Goal: Task Accomplishment & Management: Manage account settings

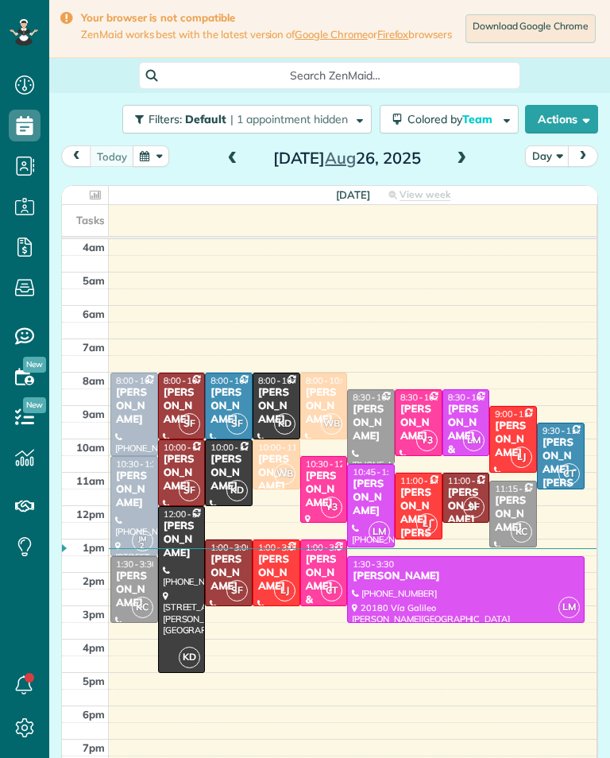
scroll to position [7, 7]
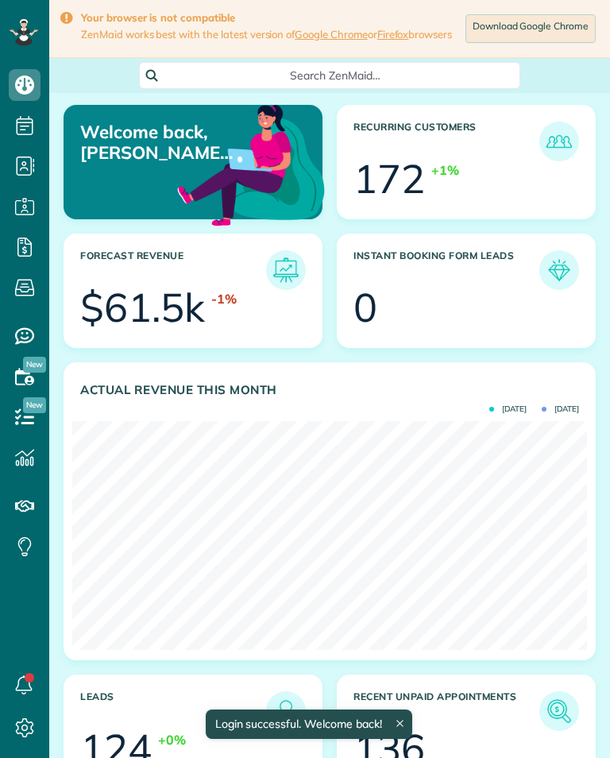
scroll to position [229, 515]
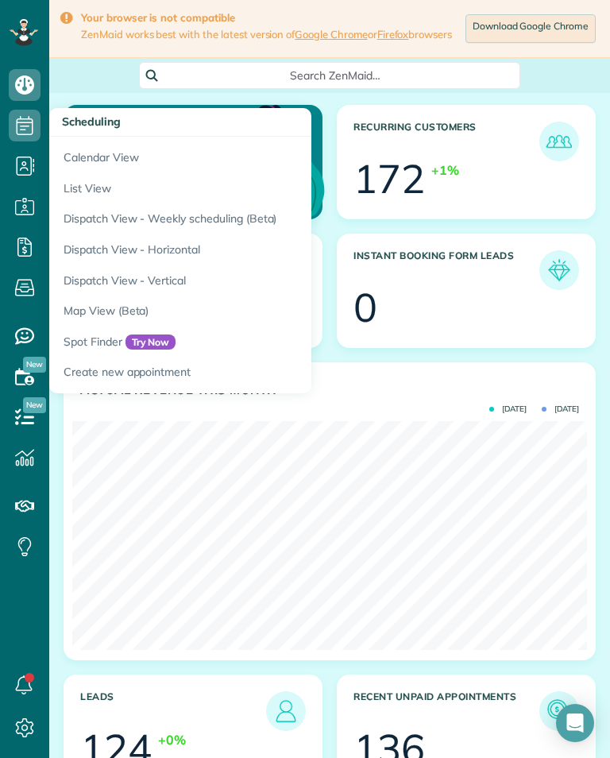
click at [73, 145] on link "Calendar View" at bounding box center [247, 155] width 397 height 37
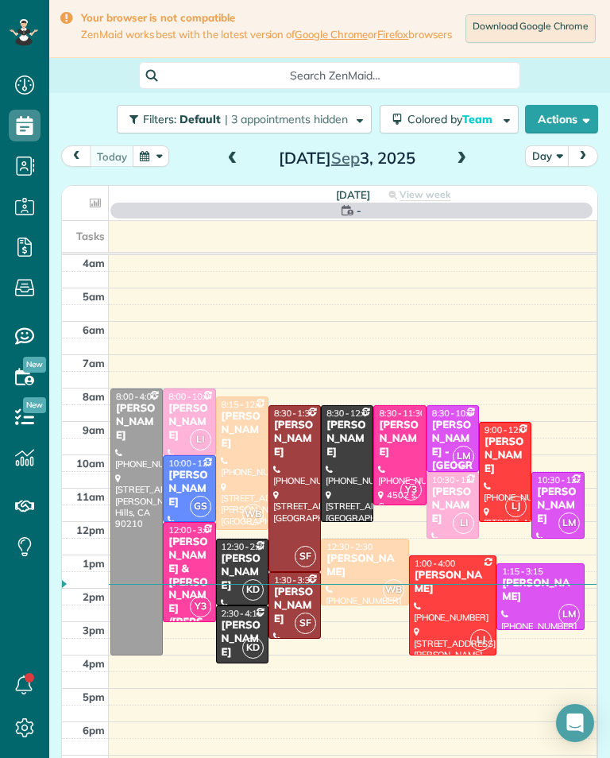
scroll to position [7, 7]
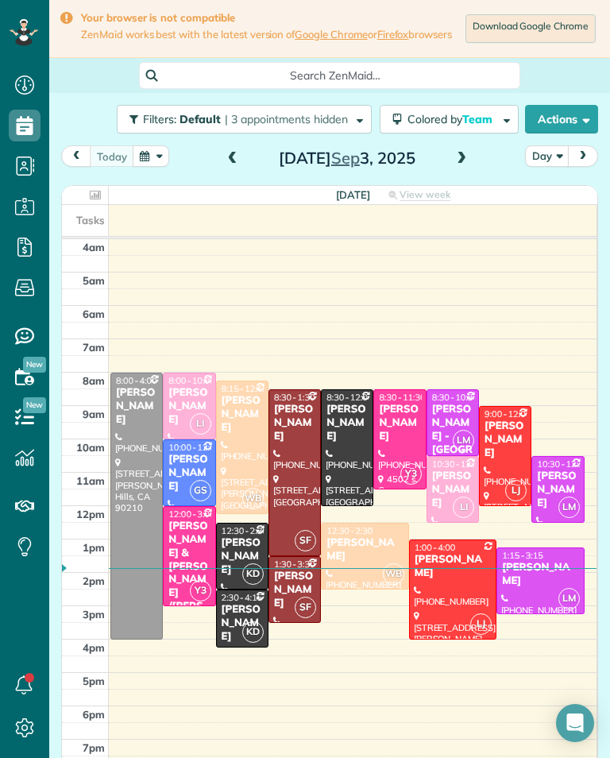
click at [458, 160] on span at bounding box center [461, 159] width 17 height 14
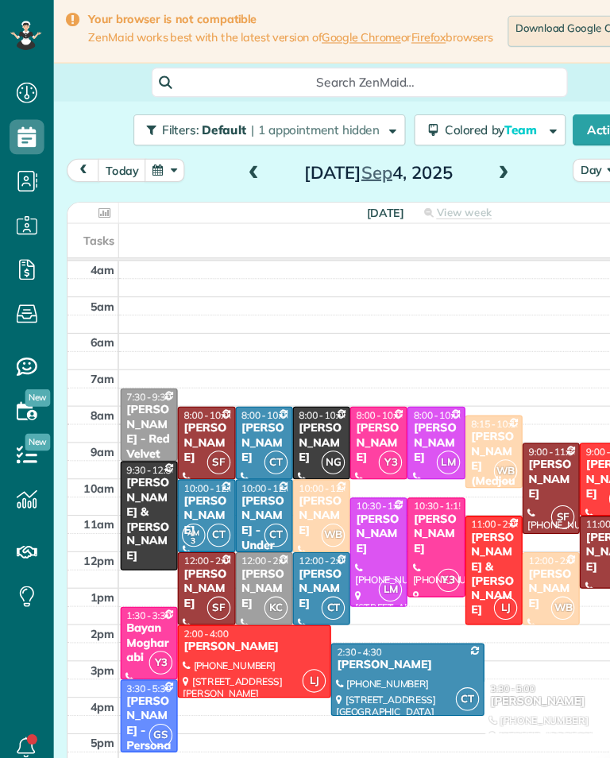
scroll to position [782, 49]
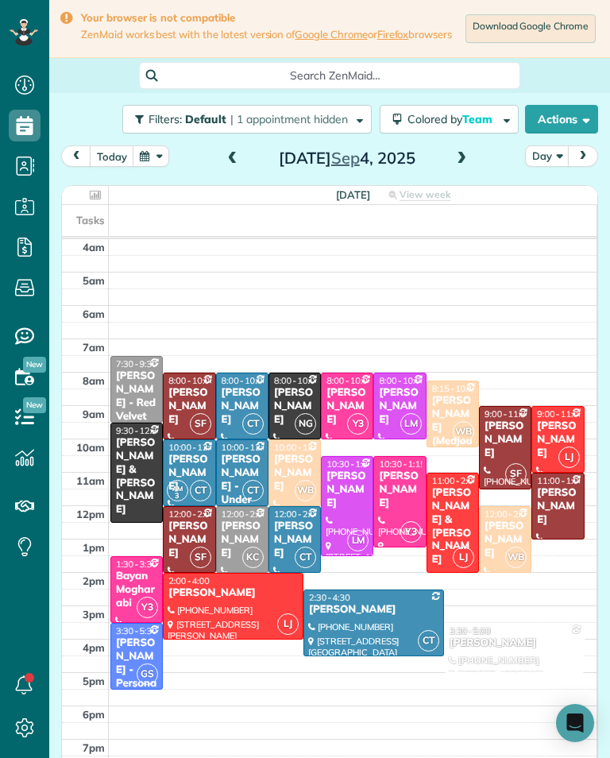
click at [399, 488] on div "[PERSON_NAME]" at bounding box center [399, 489] width 43 height 41
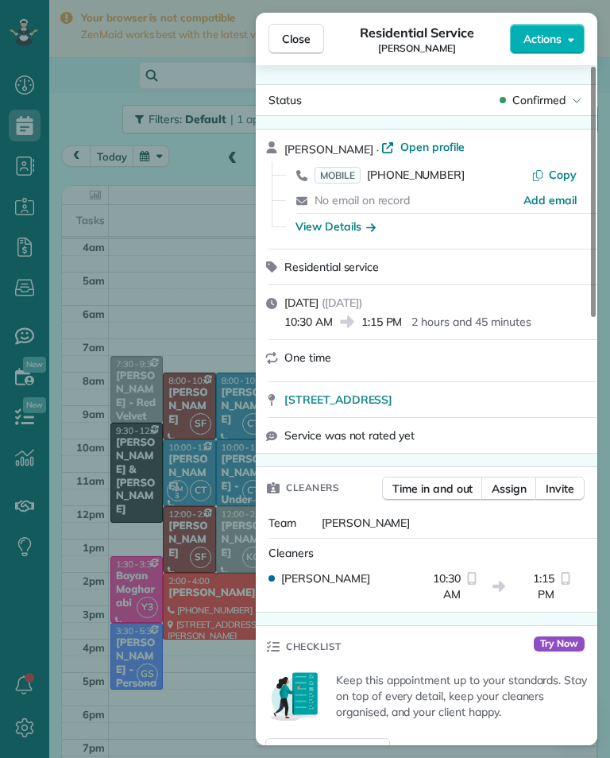
click at [424, 177] on span "[PHONE_NUMBER]" at bounding box center [416, 175] width 98 height 14
click at [195, 384] on div "Close Residential Service [PERSON_NAME] Actions Status Confirmed [PERSON_NAME] …" at bounding box center [305, 379] width 610 height 758
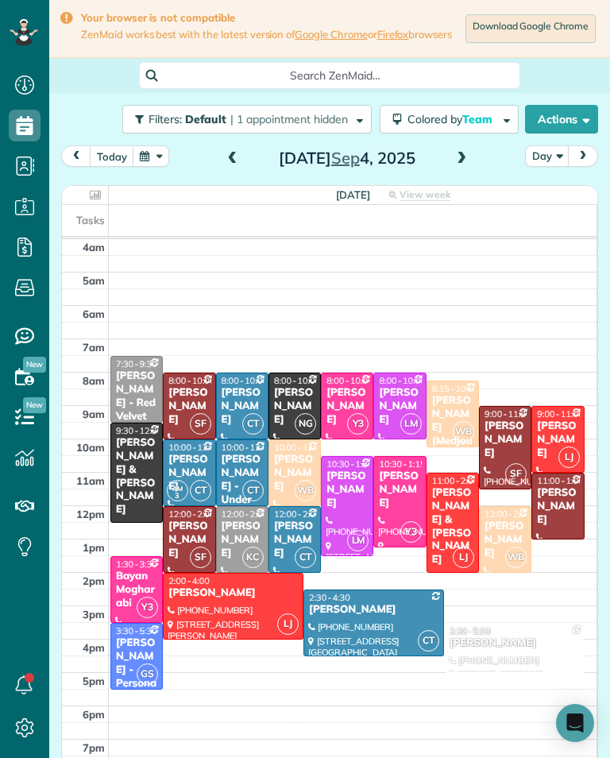
click at [356, 497] on div "[PERSON_NAME]" at bounding box center [347, 489] width 43 height 41
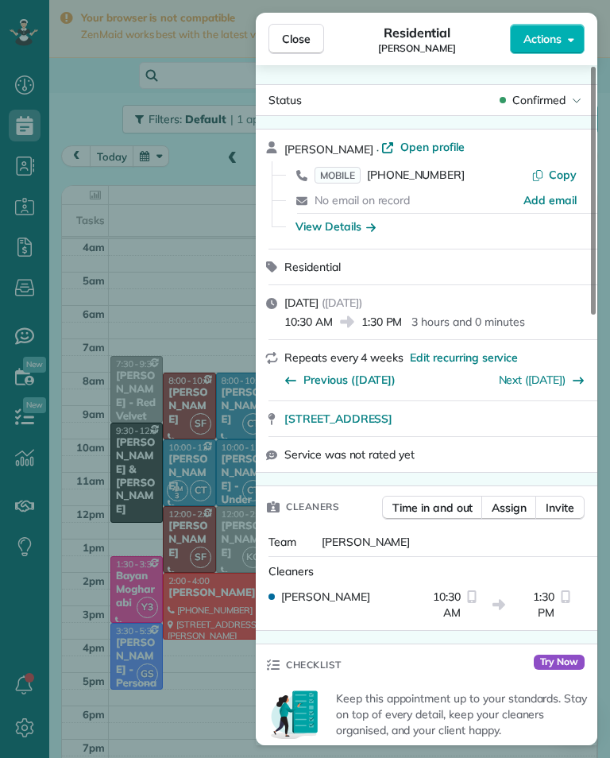
click at [423, 182] on span "MOBILE [PHONE_NUMBER]" at bounding box center [390, 175] width 150 height 16
click at [120, 473] on div "Close Residential [PERSON_NAME] Actions Status Confirmed [PERSON_NAME] · Open p…" at bounding box center [305, 379] width 610 height 758
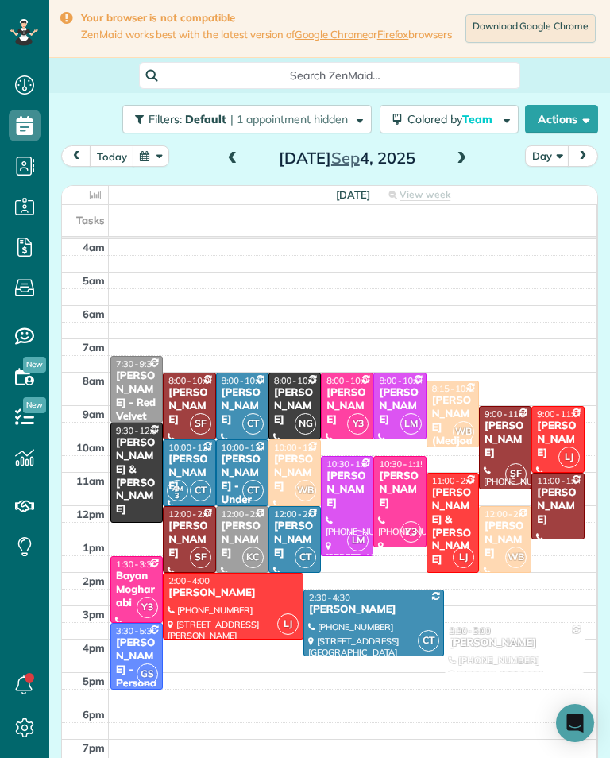
click at [397, 404] on div "[PERSON_NAME]" at bounding box center [399, 406] width 43 height 41
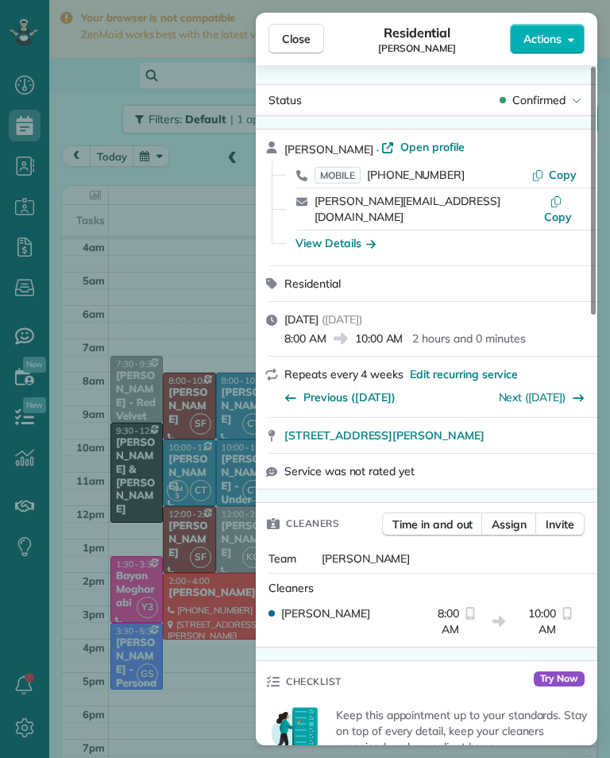
click at [426, 180] on span "[PHONE_NUMBER]" at bounding box center [416, 175] width 98 height 14
click at [146, 454] on div "Close Residential [PERSON_NAME] Actions Status Confirmed [PERSON_NAME] · Open p…" at bounding box center [305, 379] width 610 height 758
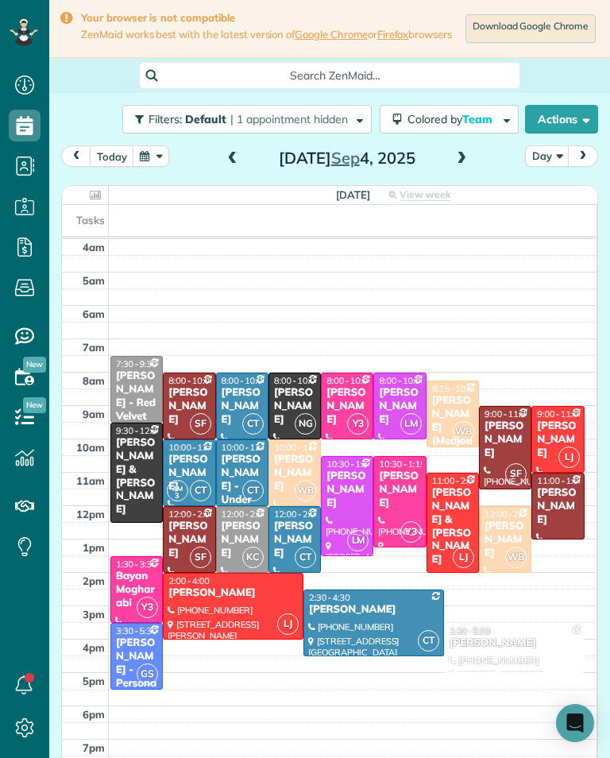
click at [566, 451] on div "[PERSON_NAME]" at bounding box center [557, 439] width 43 height 41
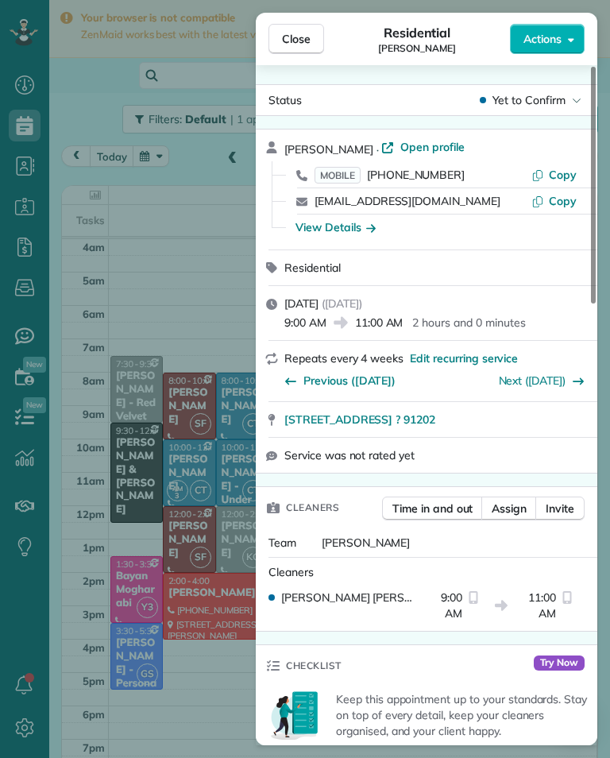
click at [434, 176] on span "[PHONE_NUMBER]" at bounding box center [416, 175] width 98 height 14
click at [431, 180] on span "[PHONE_NUMBER]" at bounding box center [416, 175] width 98 height 14
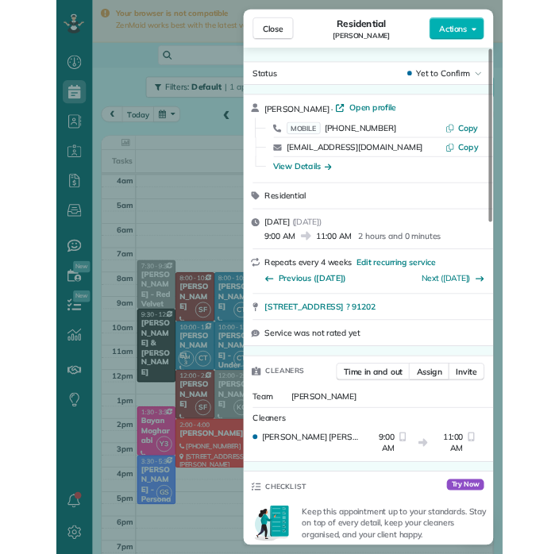
scroll to position [782, 49]
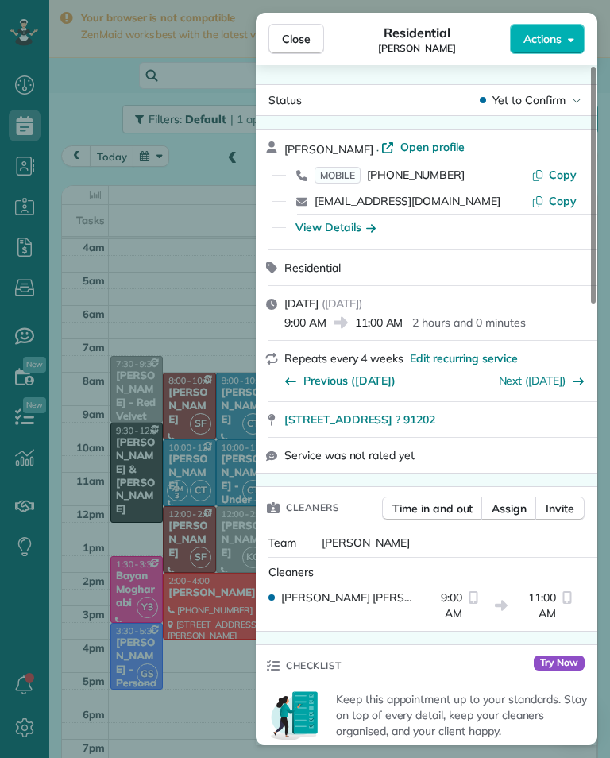
click at [222, 354] on div "Close Residential [PERSON_NAME] Actions Status Yet to Confirm [PERSON_NAME] · O…" at bounding box center [305, 379] width 610 height 758
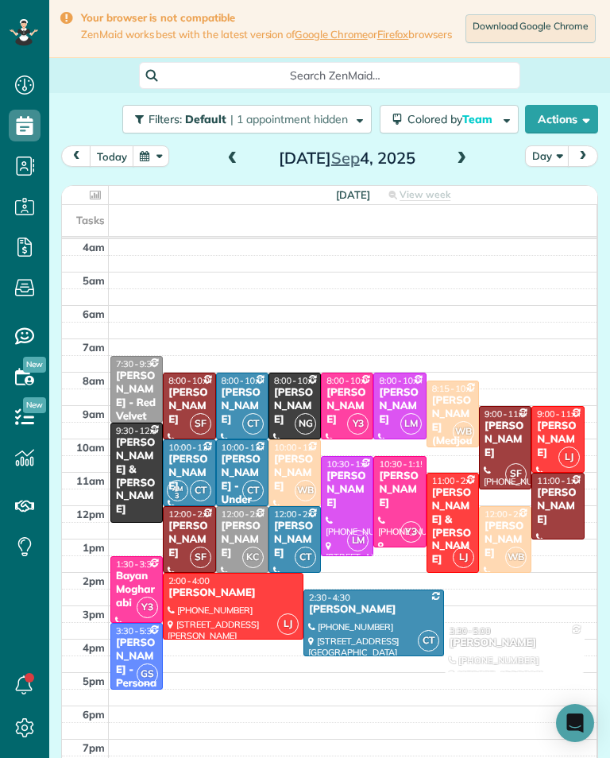
click at [221, 339] on td at bounding box center [353, 330] width 489 height 17
click at [156, 164] on button "button" at bounding box center [151, 155] width 37 height 21
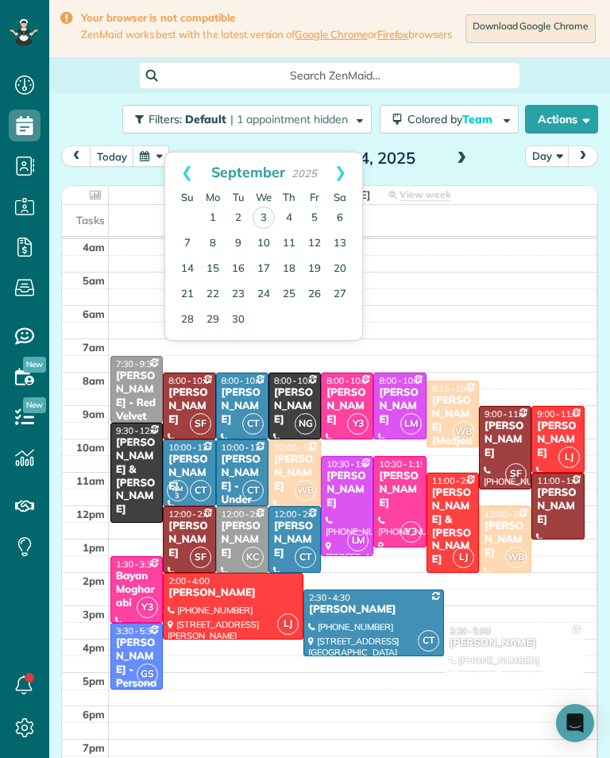
click at [172, 162] on link "Prev" at bounding box center [187, 173] width 44 height 40
click at [260, 292] on link "20" at bounding box center [263, 293] width 25 height 25
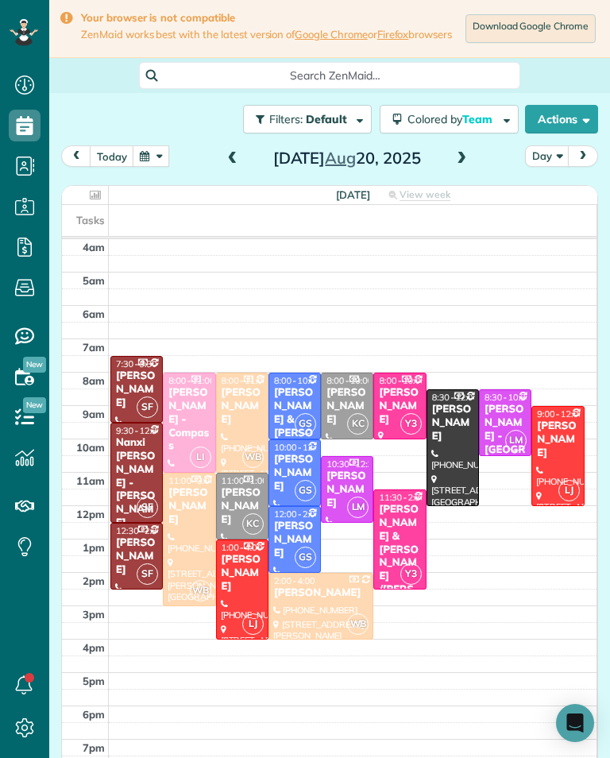
scroll to position [782, 49]
click at [114, 165] on button "today" at bounding box center [112, 155] width 44 height 21
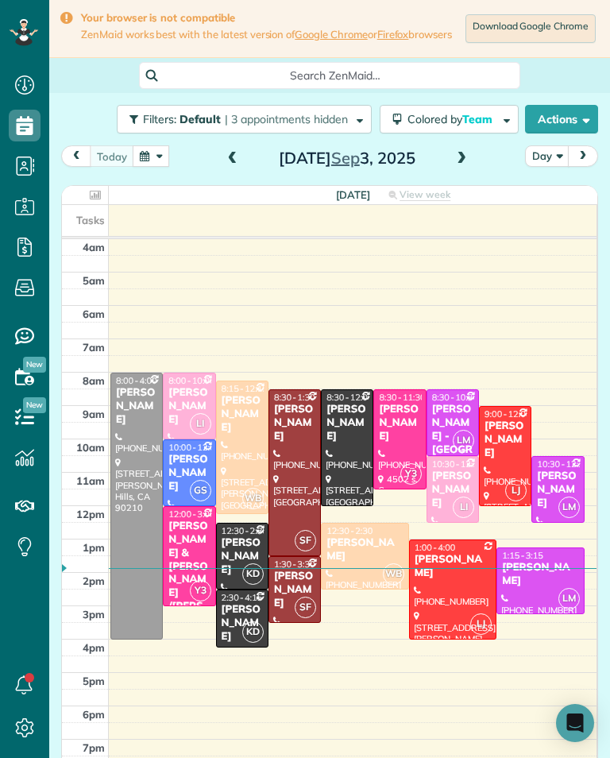
click at [468, 165] on span at bounding box center [461, 159] width 17 height 14
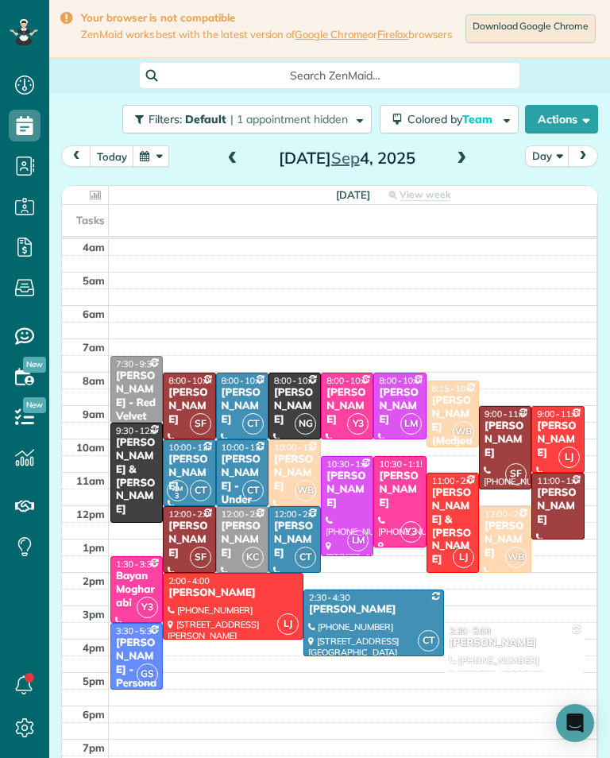
click at [180, 537] on div "[PERSON_NAME]" at bounding box center [189, 539] width 43 height 41
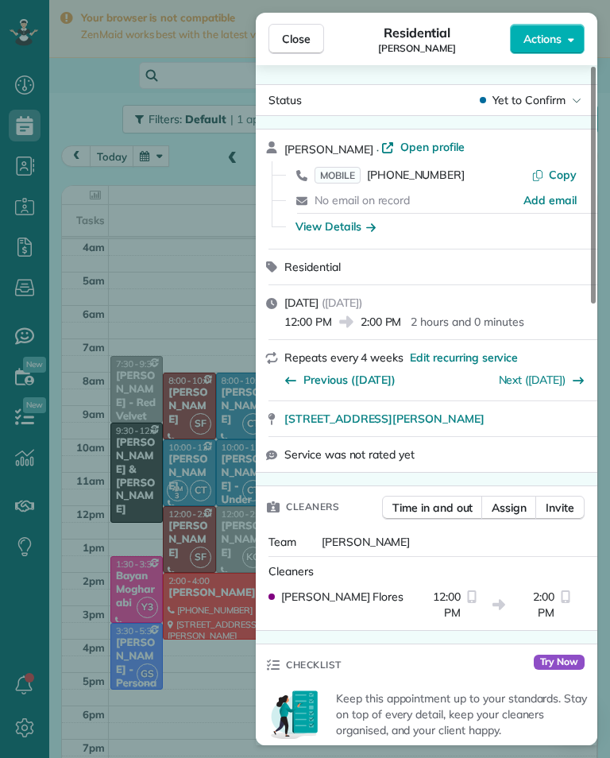
click at [427, 180] on span "[PHONE_NUMBER]" at bounding box center [416, 175] width 98 height 14
click at [130, 396] on div "Close Residential [PERSON_NAME] Actions Status Yet to Confirm [PERSON_NAME] · O…" at bounding box center [305, 379] width 610 height 758
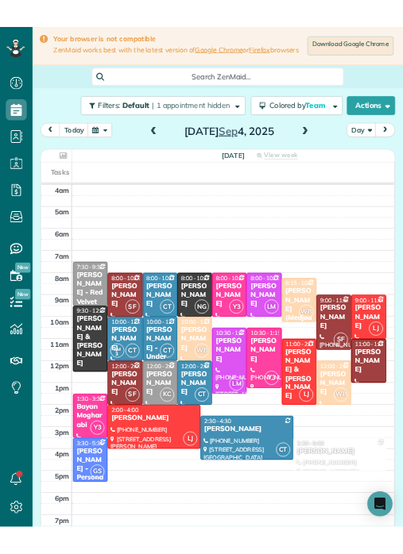
scroll to position [782, 49]
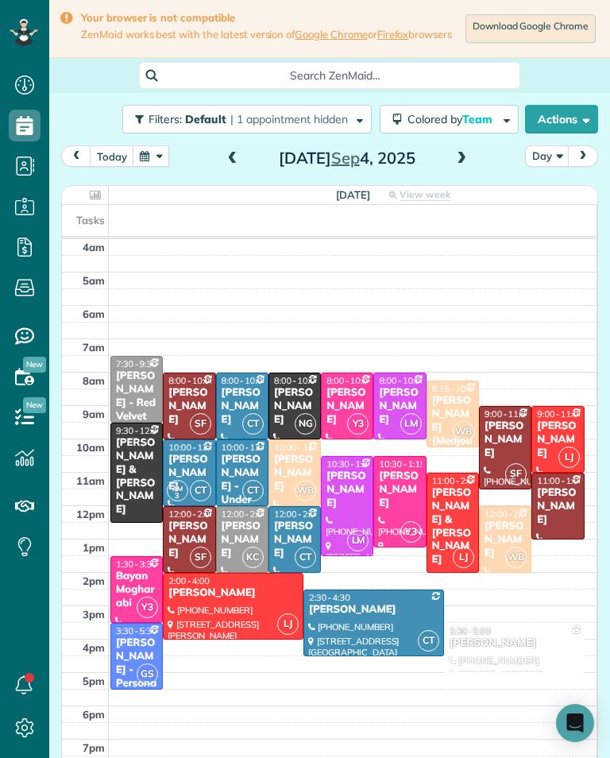
click at [459, 163] on span at bounding box center [461, 159] width 17 height 14
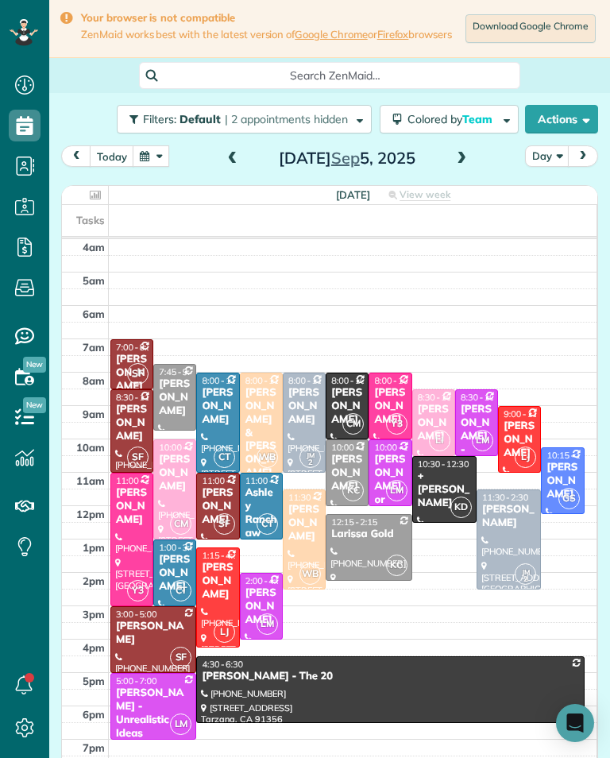
click at [180, 489] on div "[PERSON_NAME]" at bounding box center [174, 473] width 33 height 41
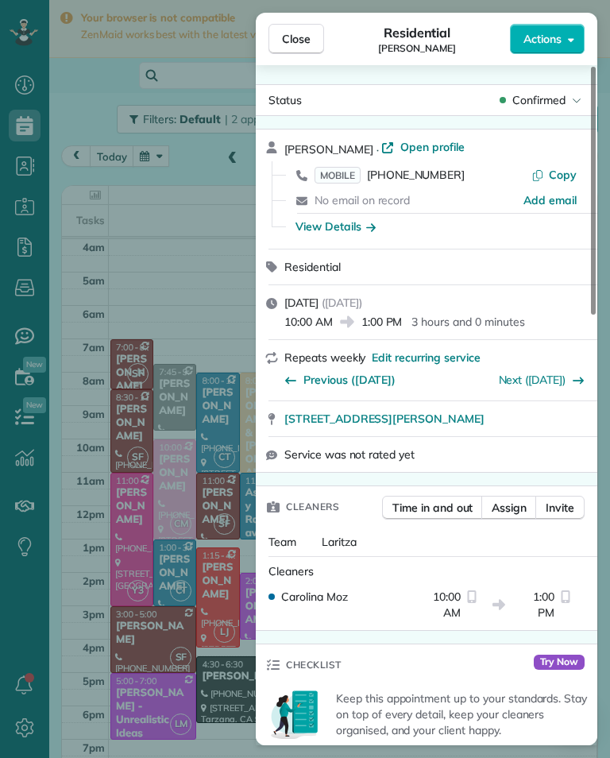
click at [221, 480] on div "Close Residential [PERSON_NAME] Actions Status Confirmed [PERSON_NAME] · Open p…" at bounding box center [305, 379] width 610 height 758
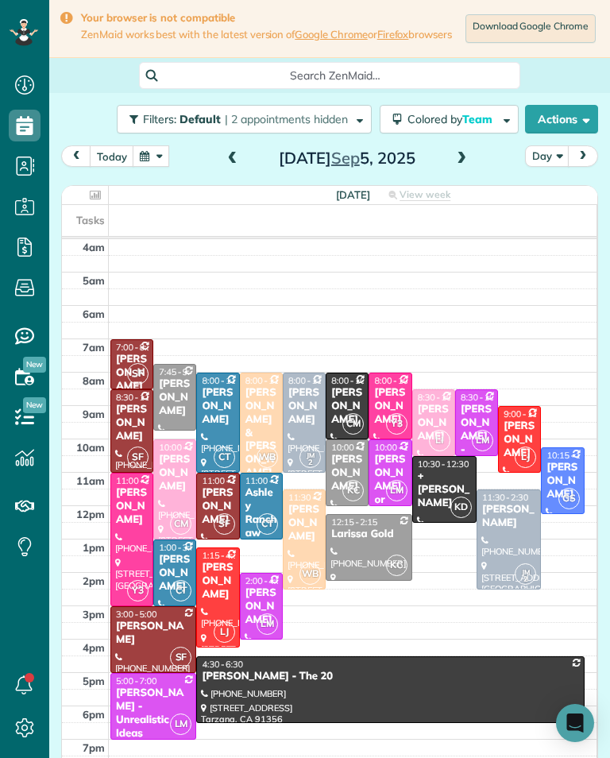
click at [228, 161] on span at bounding box center [232, 159] width 17 height 14
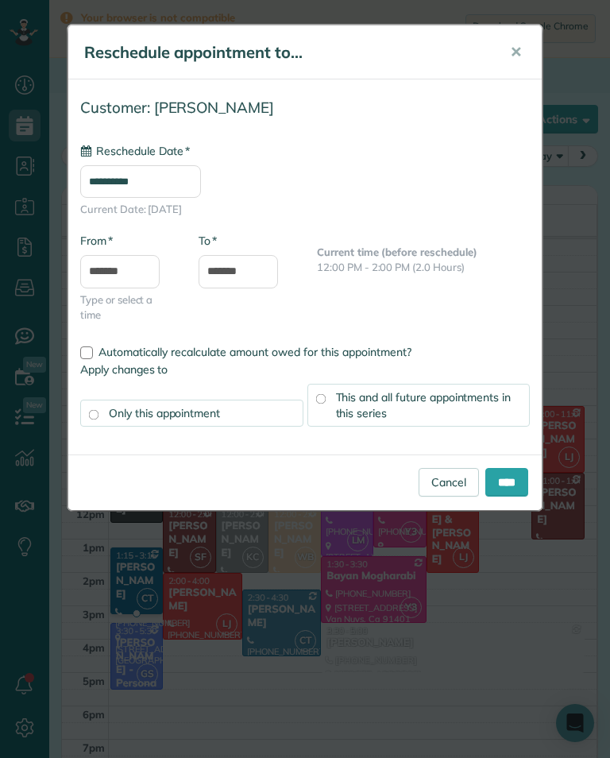
click at [198, 195] on input "**********" at bounding box center [140, 181] width 121 height 33
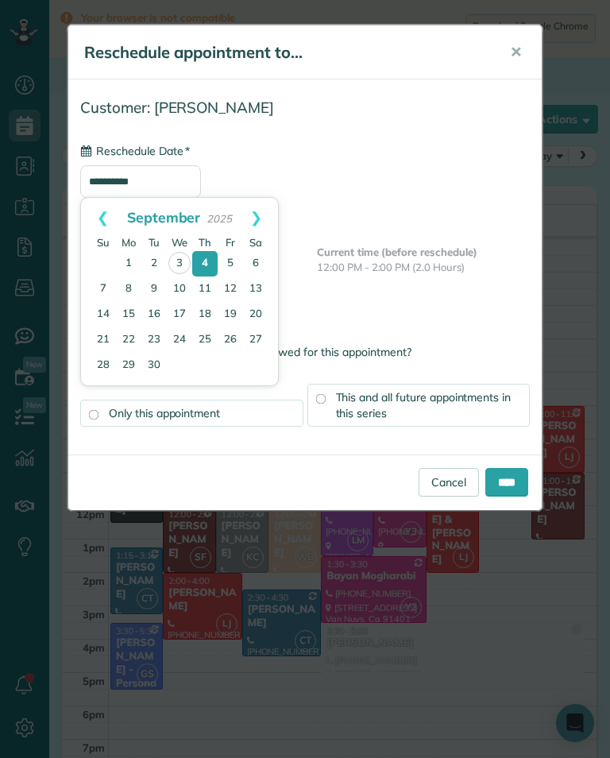
click at [231, 263] on link "5" at bounding box center [230, 263] width 25 height 25
type input "**********"
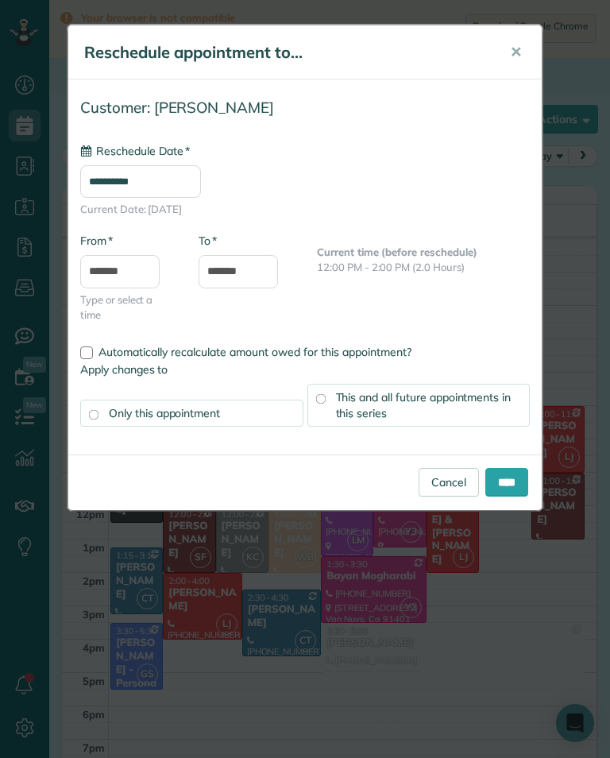
click at [512, 476] on input "****" at bounding box center [506, 482] width 43 height 29
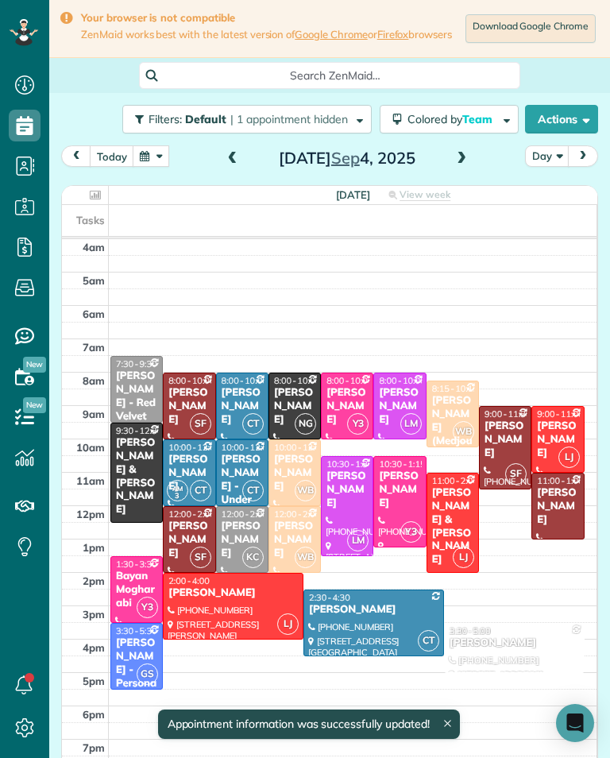
click at [458, 166] on span at bounding box center [461, 159] width 17 height 14
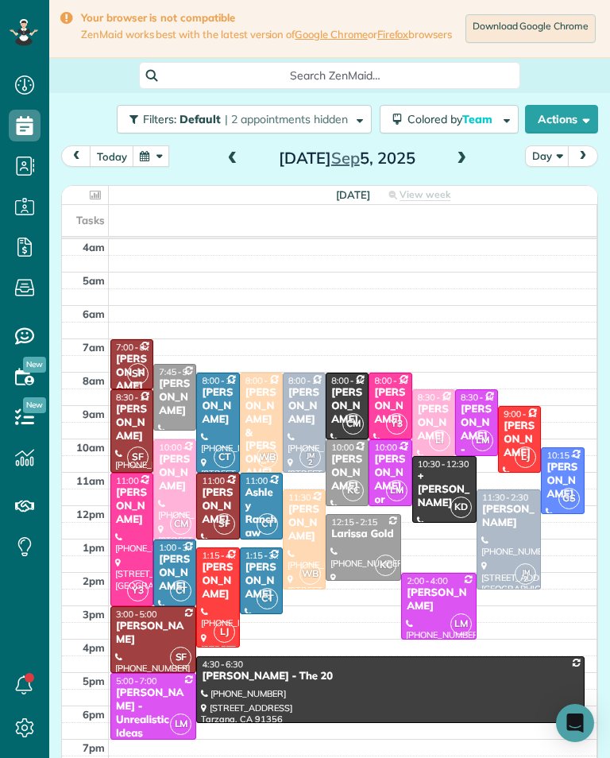
click at [271, 586] on div "[PERSON_NAME]" at bounding box center [261, 581] width 33 height 41
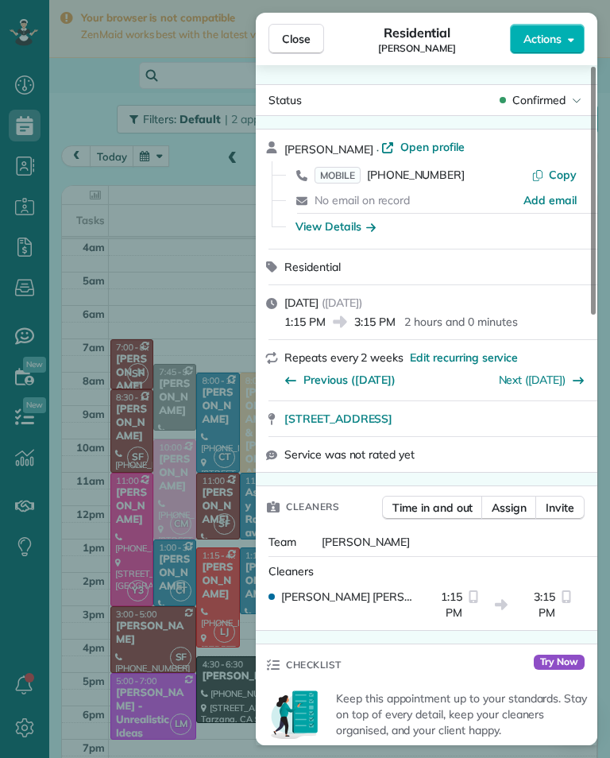
click at [519, 501] on span "Assign" at bounding box center [509, 508] width 35 height 16
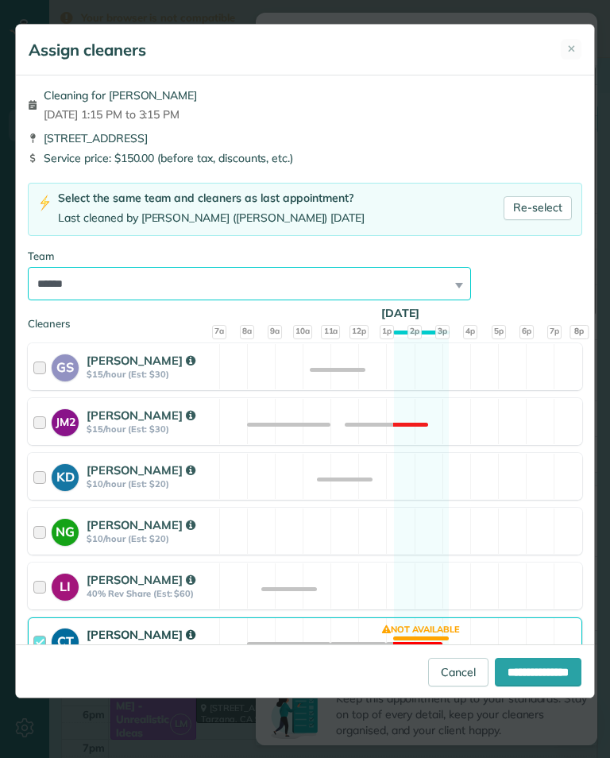
click at [415, 288] on select "**********" at bounding box center [249, 283] width 443 height 33
select select "**"
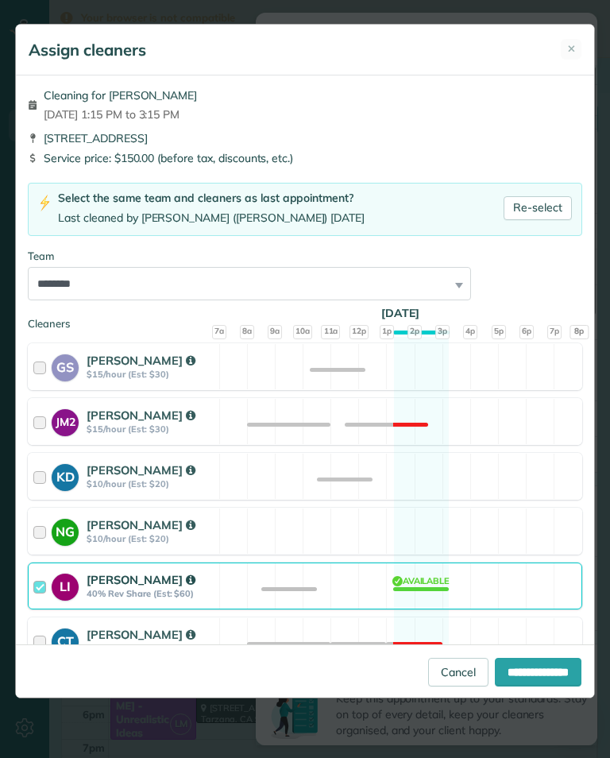
click at [535, 685] on input "**********" at bounding box center [538, 672] width 87 height 29
type input "**********"
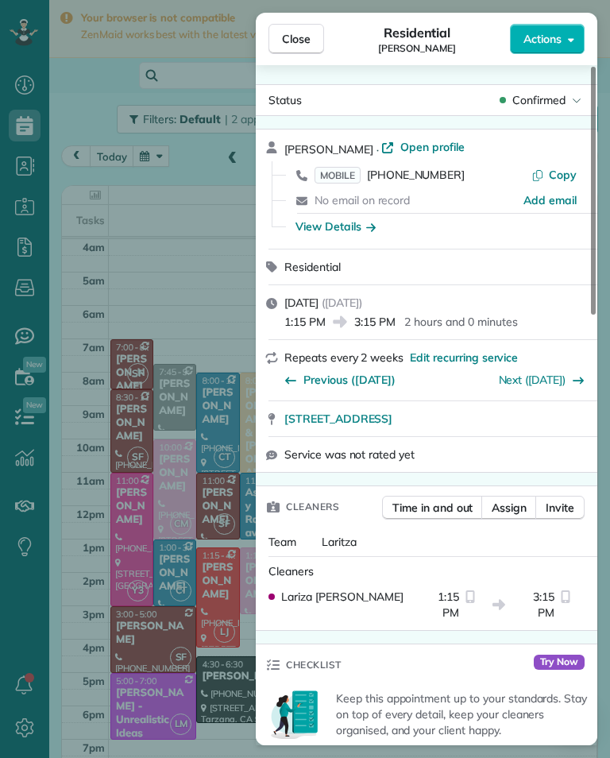
click at [178, 465] on div "Close Residential [PERSON_NAME] Actions Status Confirmed [PERSON_NAME] · Open p…" at bounding box center [305, 379] width 610 height 758
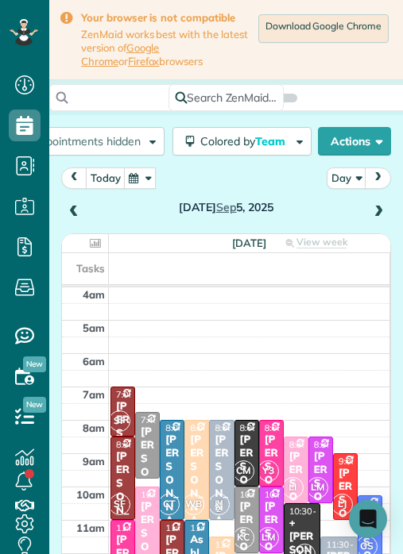
scroll to position [579, 49]
